Goal: Information Seeking & Learning: Check status

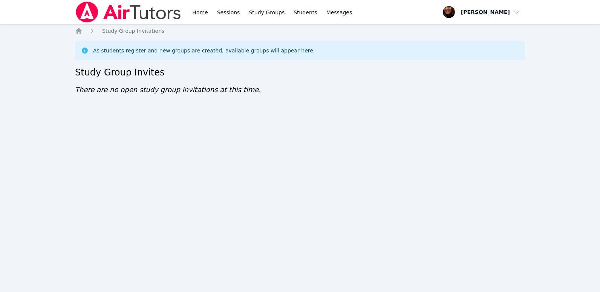
drag, startPoint x: 579, startPoint y: 0, endPoint x: 381, endPoint y: 79, distance: 213.7
click at [381, 79] on div "Home Study Group Invitations As students register and new groups are created, a…" at bounding box center [300, 68] width 450 height 83
